Goal: Contribute content: Add original content to the website for others to see

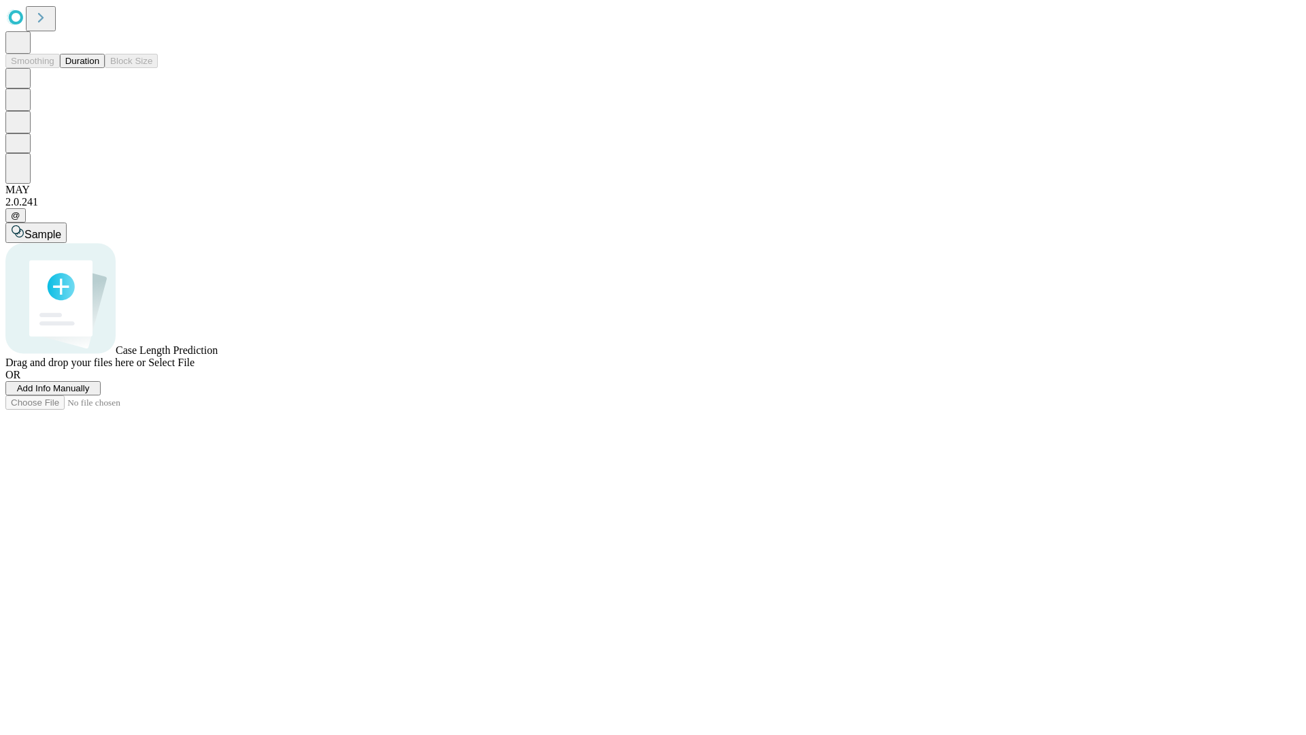
click at [90, 393] on span "Add Info Manually" at bounding box center [53, 388] width 73 height 10
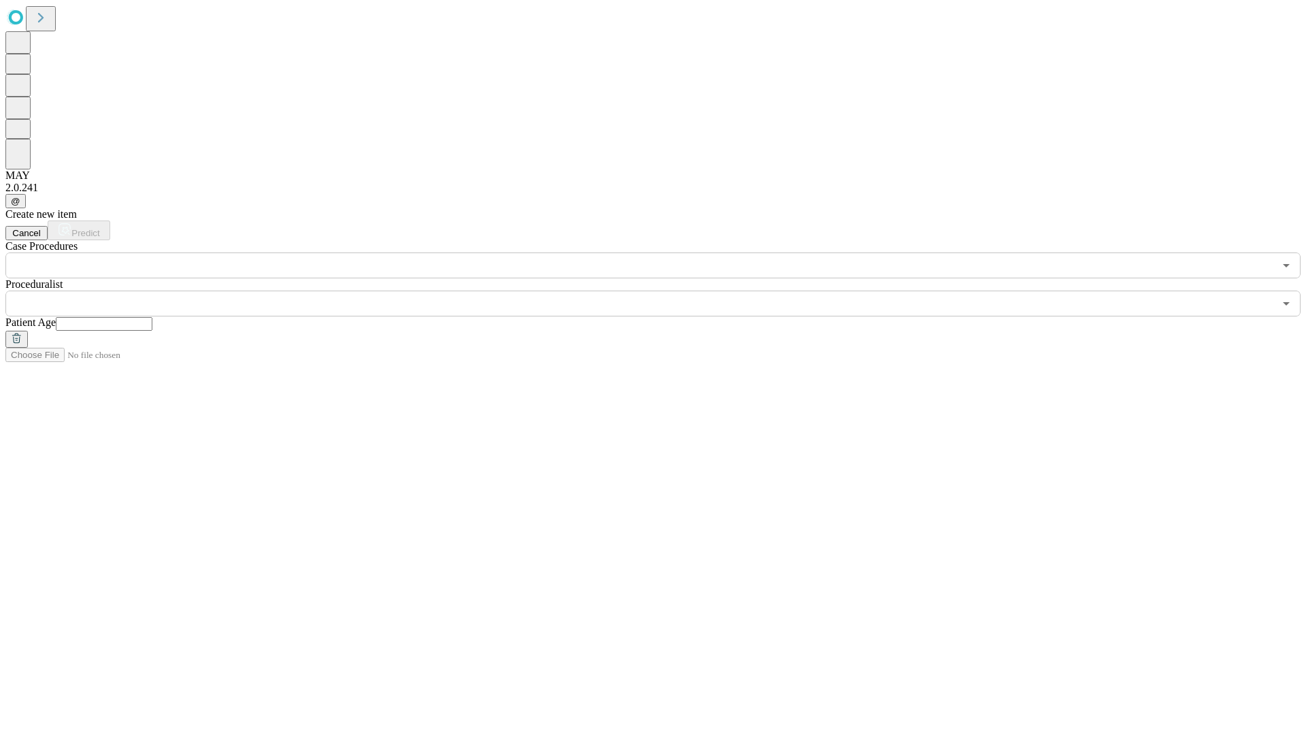
click at [152, 317] on input "text" at bounding box center [104, 324] width 97 height 14
type input "**"
click at [663, 290] on input "text" at bounding box center [639, 303] width 1269 height 26
